Goal: Task Accomplishment & Management: Use online tool/utility

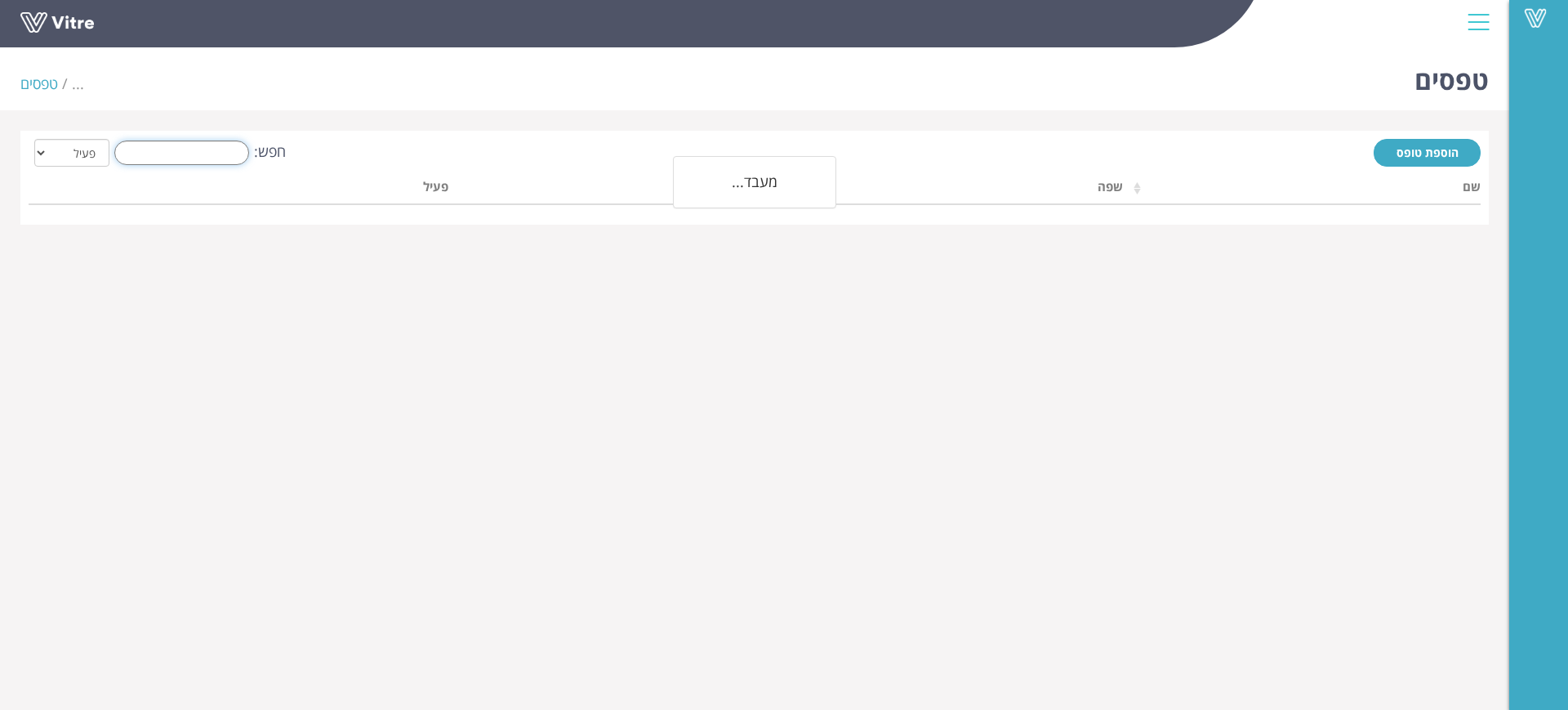
click at [217, 153] on input "חפש:" at bounding box center [181, 152] width 134 height 25
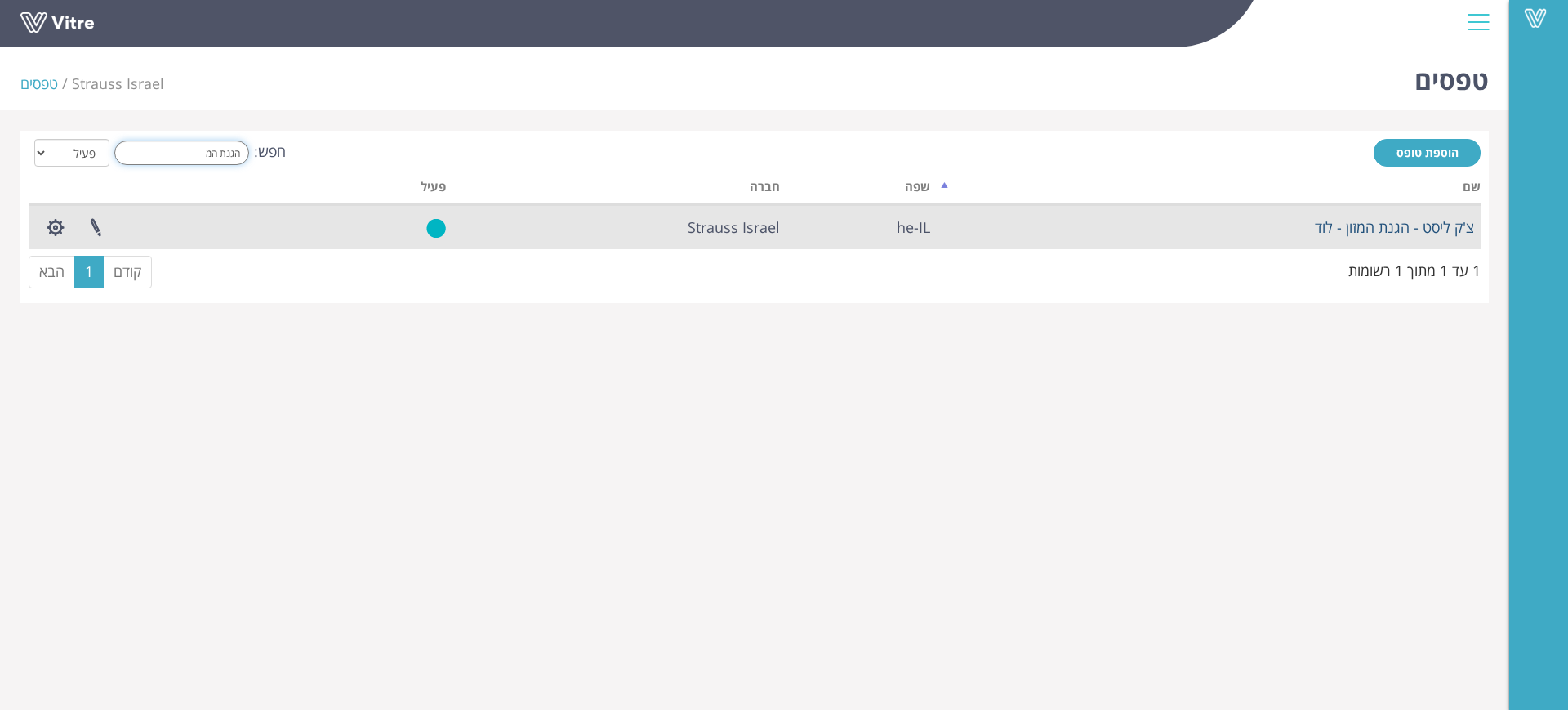
type input "הגנת המ"
click at [1405, 221] on link "צ'ק ליסט - הגנת המזון - לוד" at bounding box center [1394, 226] width 159 height 20
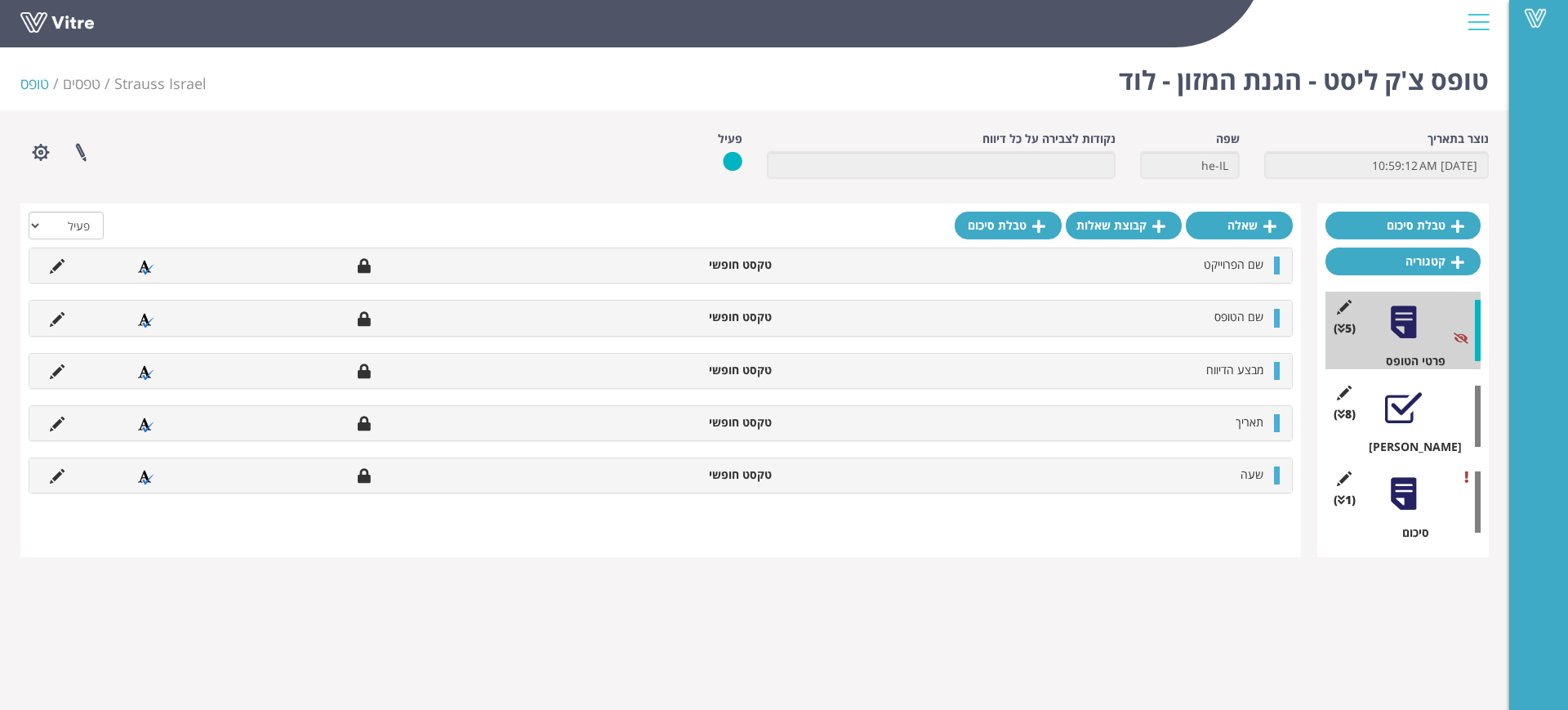
click at [1406, 402] on div at bounding box center [1403, 407] width 37 height 37
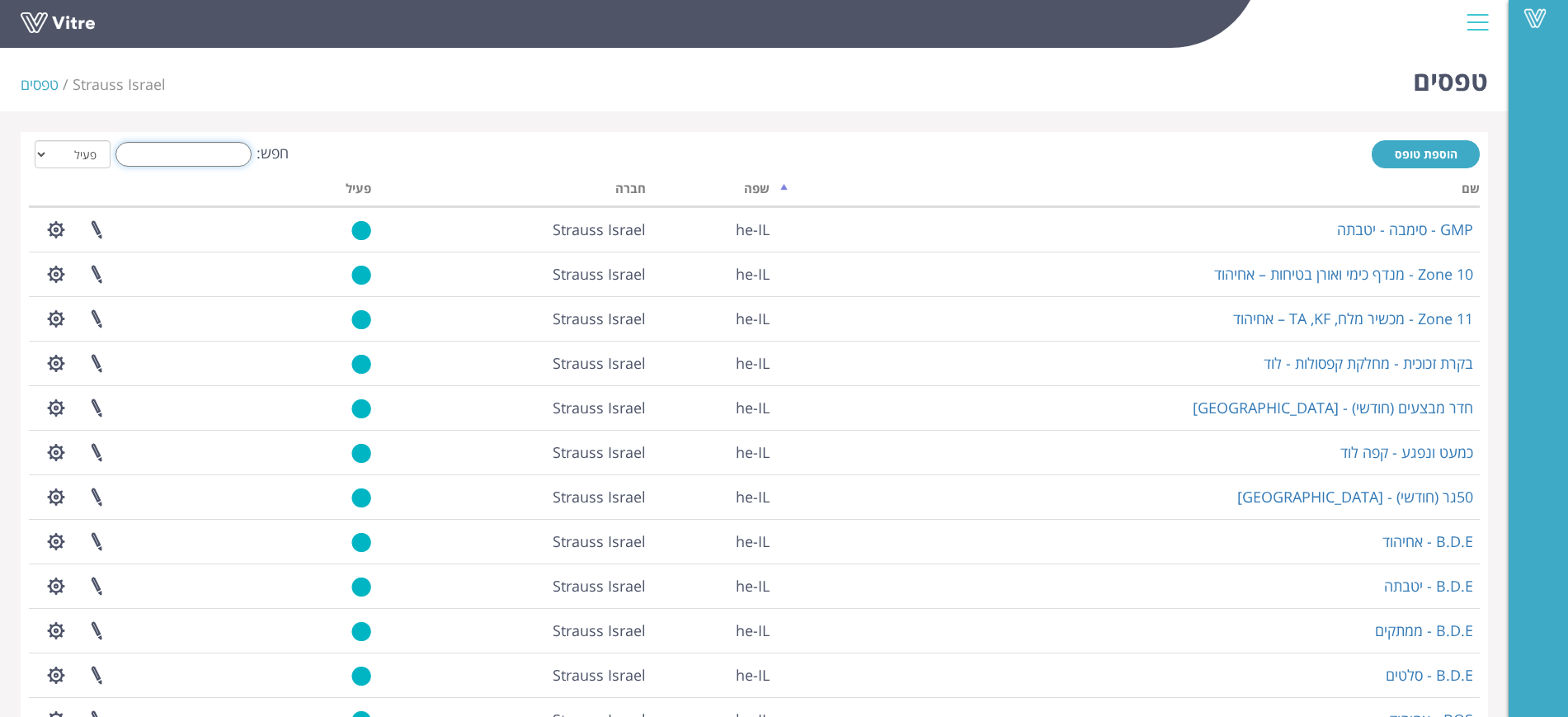
click at [182, 149] on input "חפש:" at bounding box center [183, 154] width 136 height 25
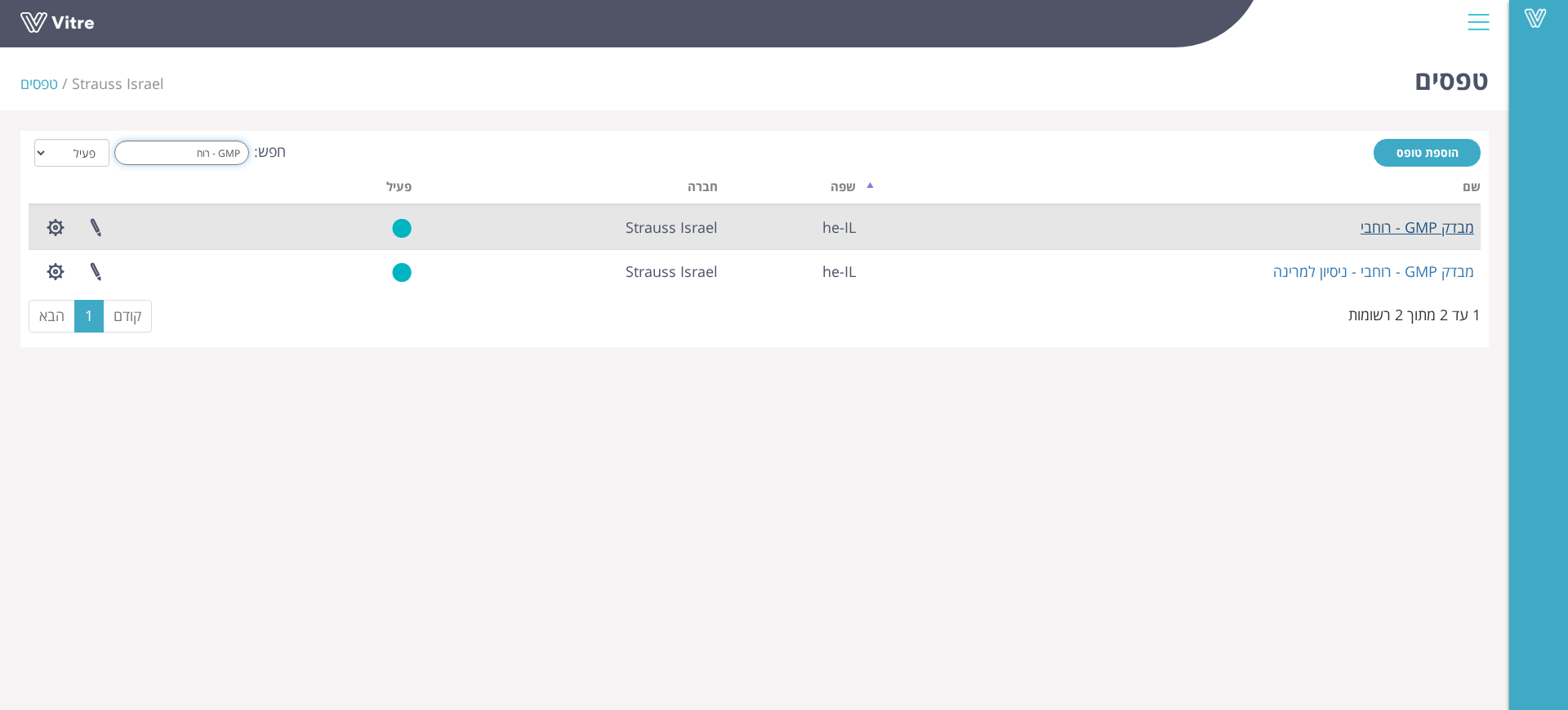
type input "GMP - רוח"
click at [1430, 221] on link "מבדק GMP - רוחבי" at bounding box center [1417, 226] width 113 height 20
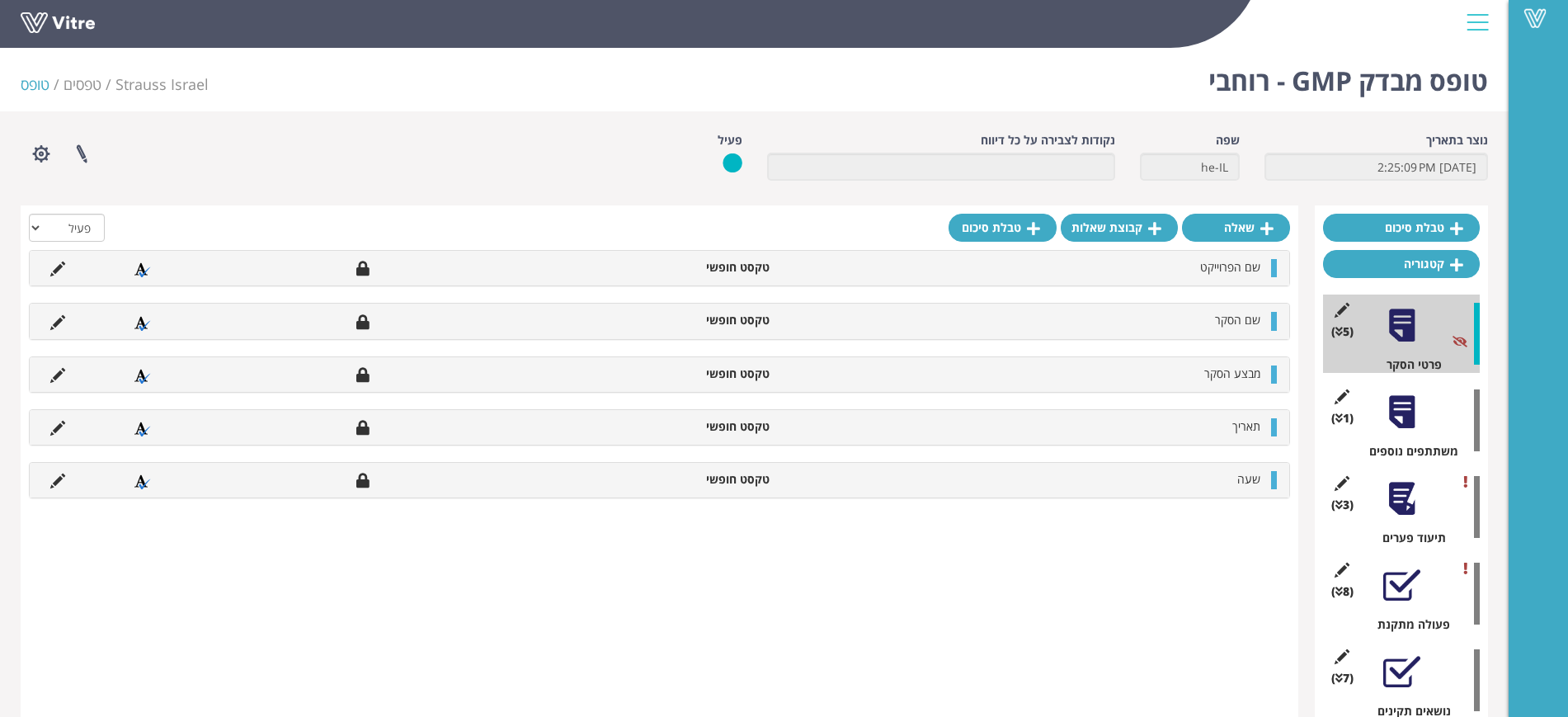
click at [1405, 399] on div at bounding box center [1401, 411] width 37 height 37
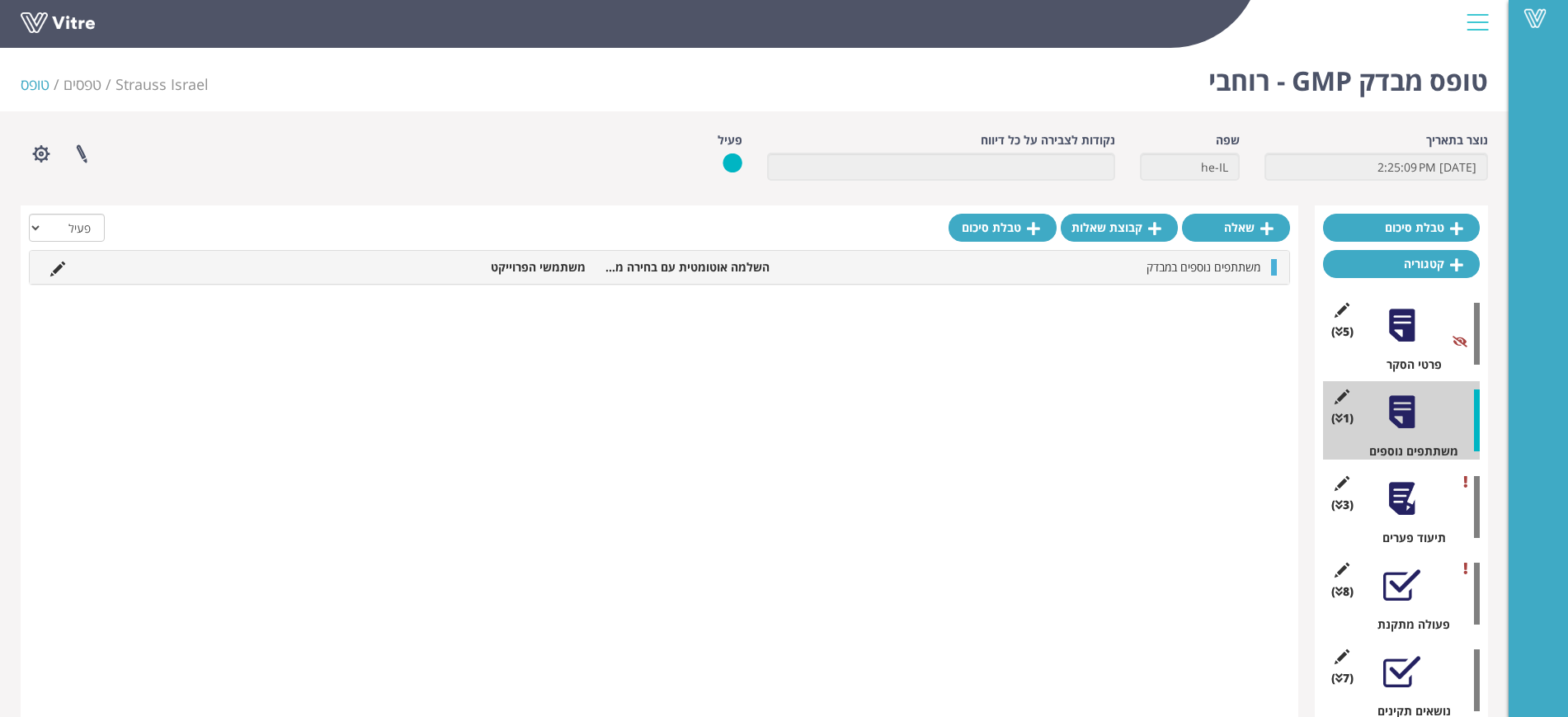
click at [1403, 495] on div at bounding box center [1401, 498] width 37 height 37
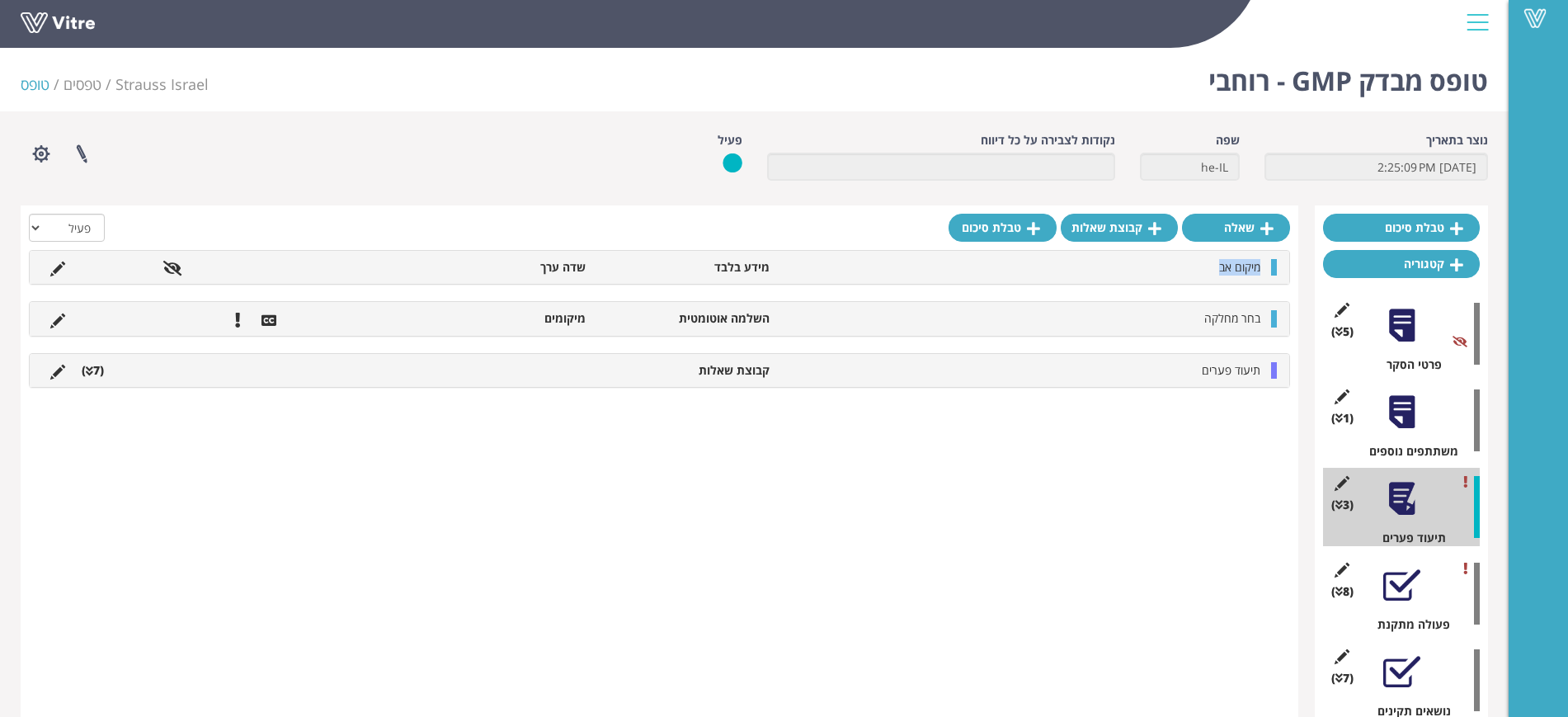
drag, startPoint x: 1187, startPoint y: 266, endPoint x: 1268, endPoint y: 275, distance: 81.5
click at [1268, 275] on div "מיקום אב מידע בלבד שדה ערך" at bounding box center [659, 267] width 1259 height 33
drag, startPoint x: 1253, startPoint y: 315, endPoint x: 850, endPoint y: 324, distance: 403.1
click at [850, 324] on li "בחר מחלקה" at bounding box center [1023, 318] width 490 height 16
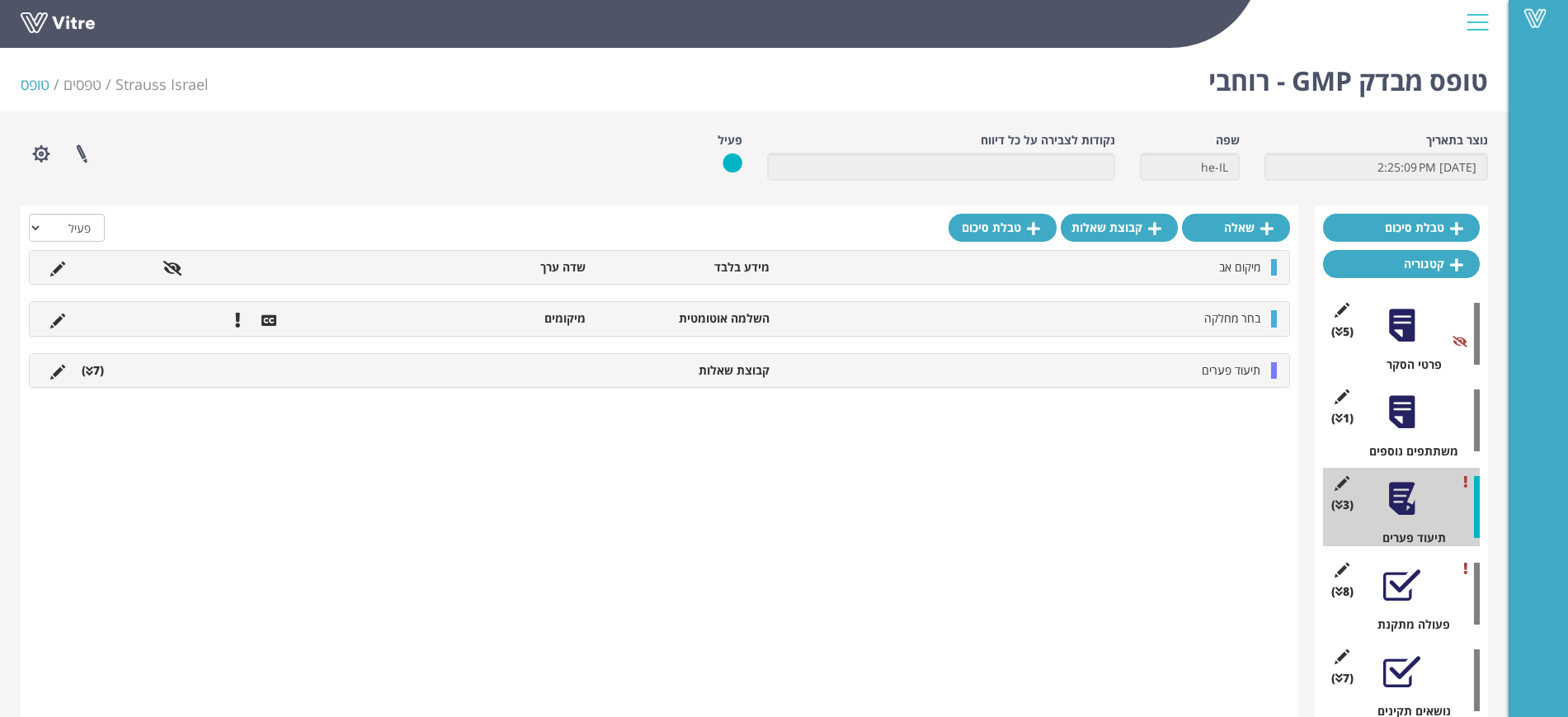
click at [708, 379] on div "תיעוד פערים קבוצת שאלות (7 )" at bounding box center [659, 370] width 1259 height 33
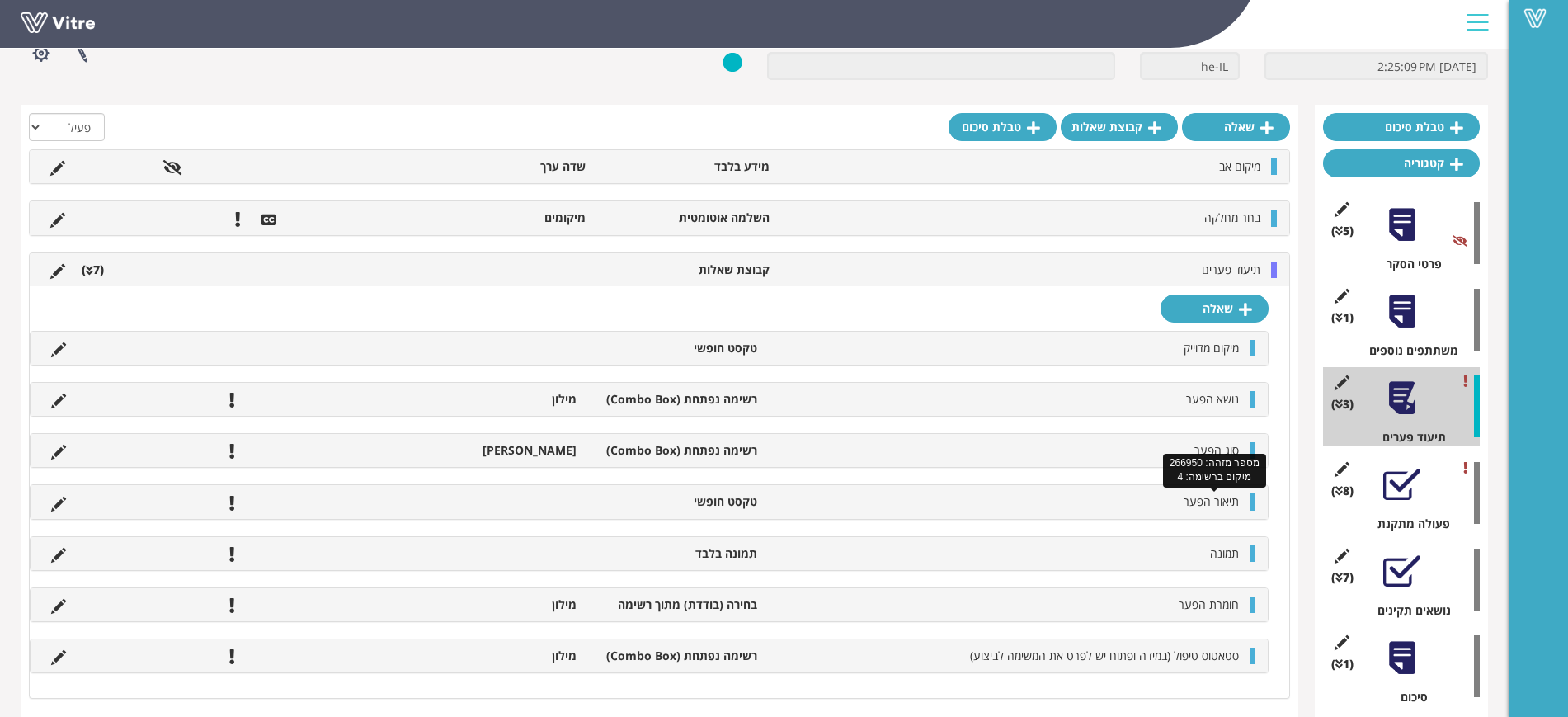
scroll to position [101, 0]
drag, startPoint x: 802, startPoint y: 343, endPoint x: 754, endPoint y: 341, distance: 48.0
click at [801, 343] on li "מיקום מדוייק" at bounding box center [1006, 347] width 482 height 16
click at [1387, 401] on div at bounding box center [1401, 397] width 37 height 37
